Goal: Navigation & Orientation: Find specific page/section

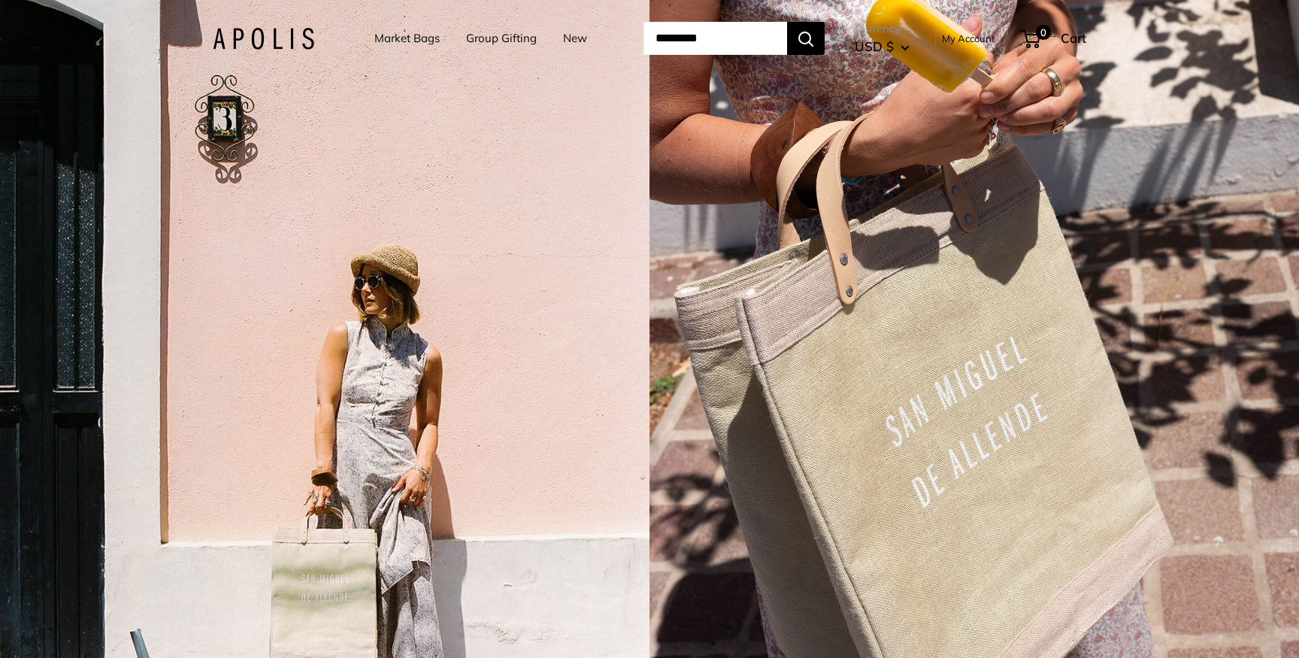
click at [404, 35] on link "Market Bags" at bounding box center [406, 38] width 65 height 21
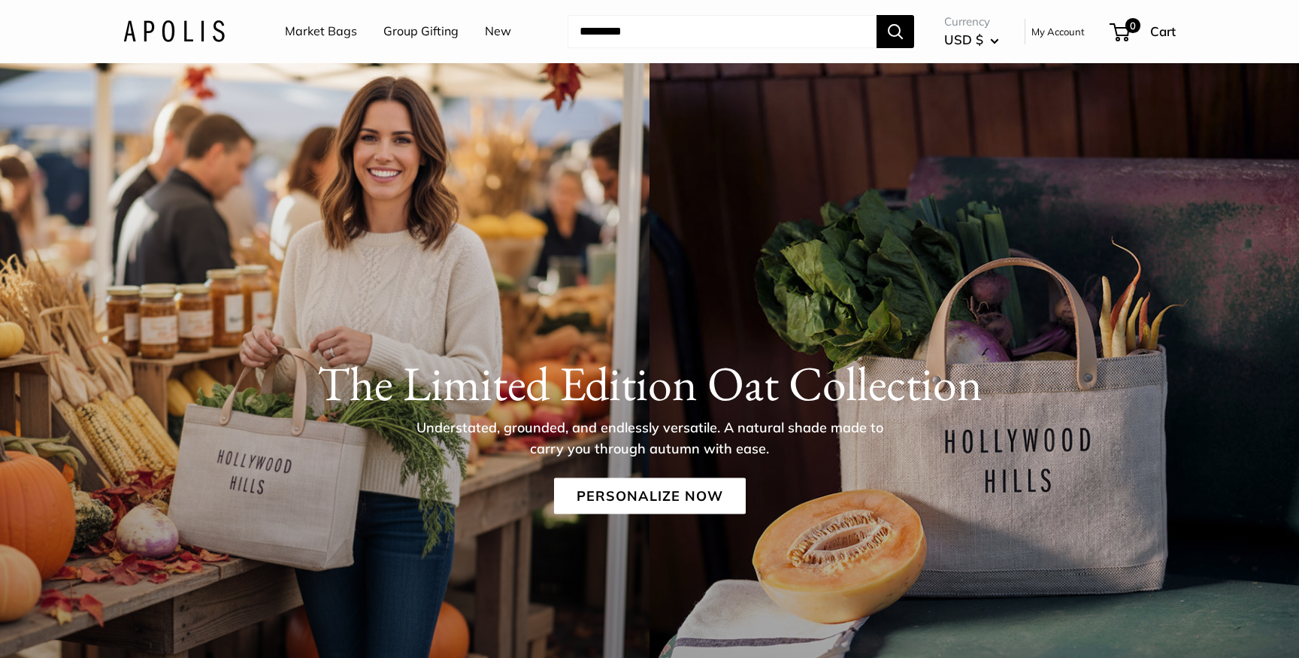
click at [501, 31] on link "New" at bounding box center [498, 31] width 26 height 23
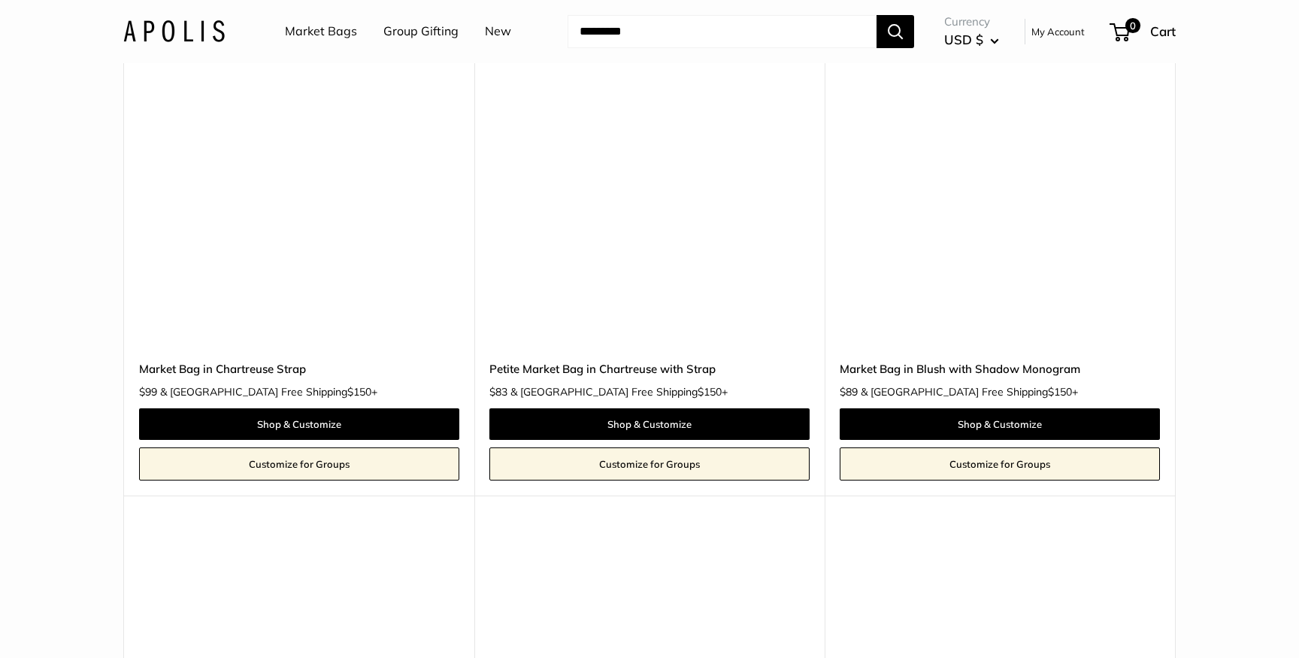
scroll to position [4659, 0]
